Goal: Information Seeking & Learning: Find specific page/section

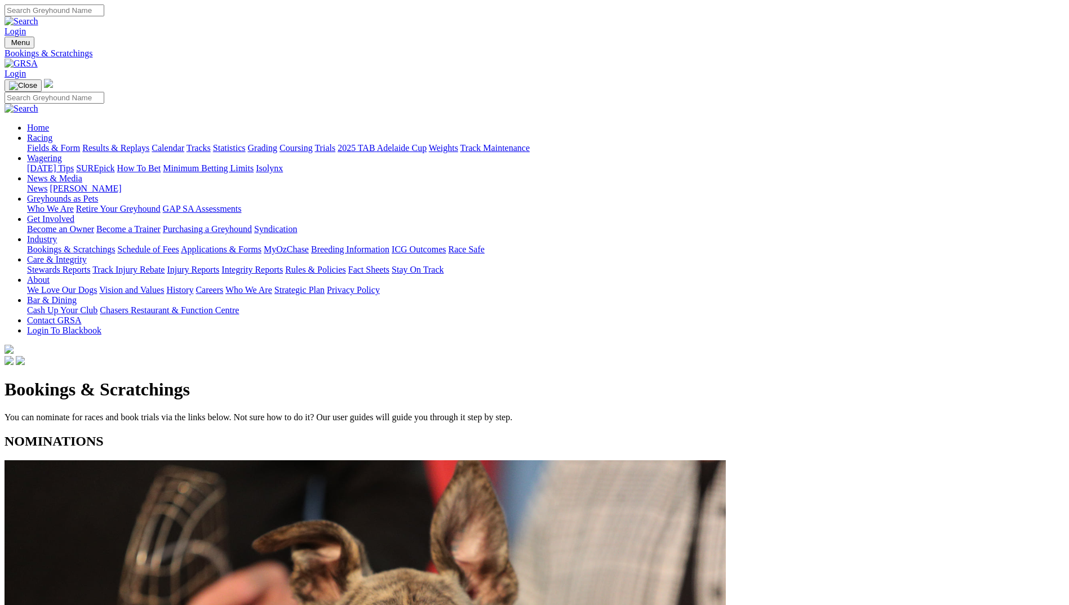
click at [38, 59] on img at bounding box center [21, 64] width 33 height 10
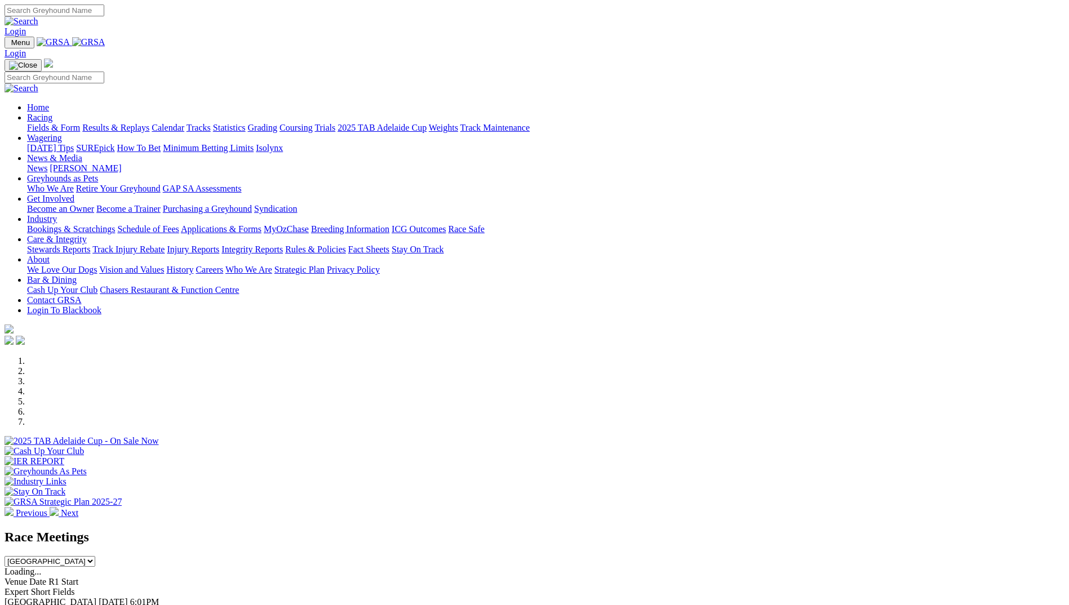
scroll to position [169, 0]
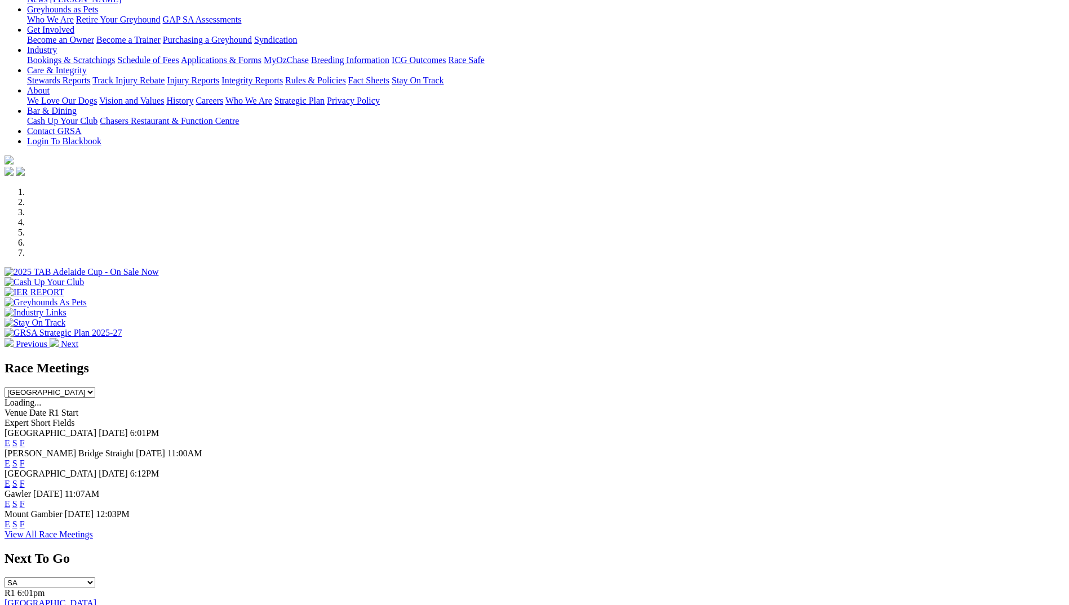
click at [25, 499] on link "F" at bounding box center [22, 504] width 5 height 10
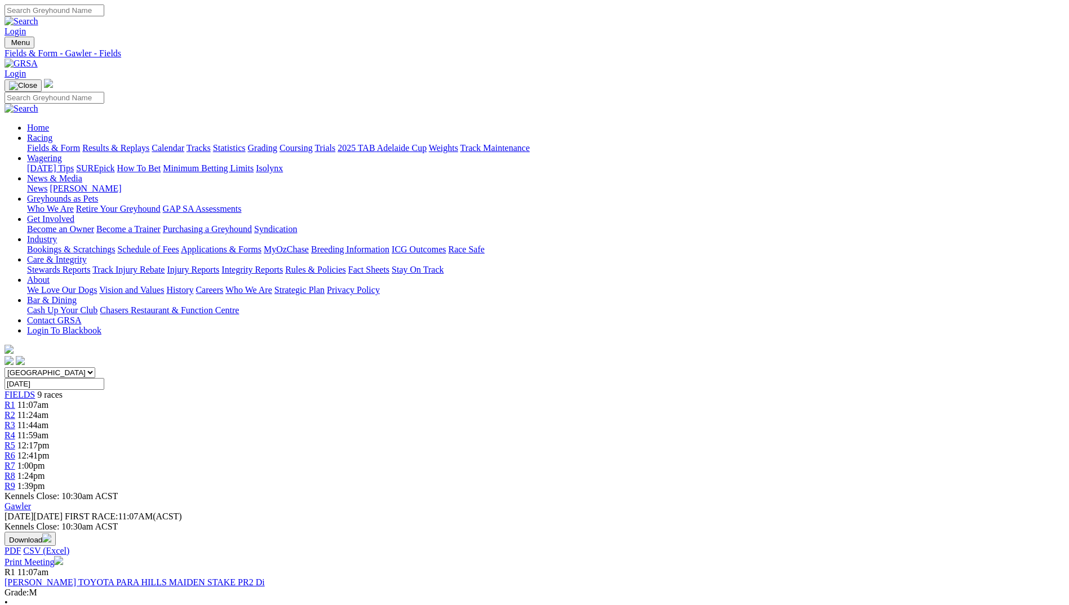
click at [38, 59] on img at bounding box center [21, 64] width 33 height 10
